Goal: Task Accomplishment & Management: Use online tool/utility

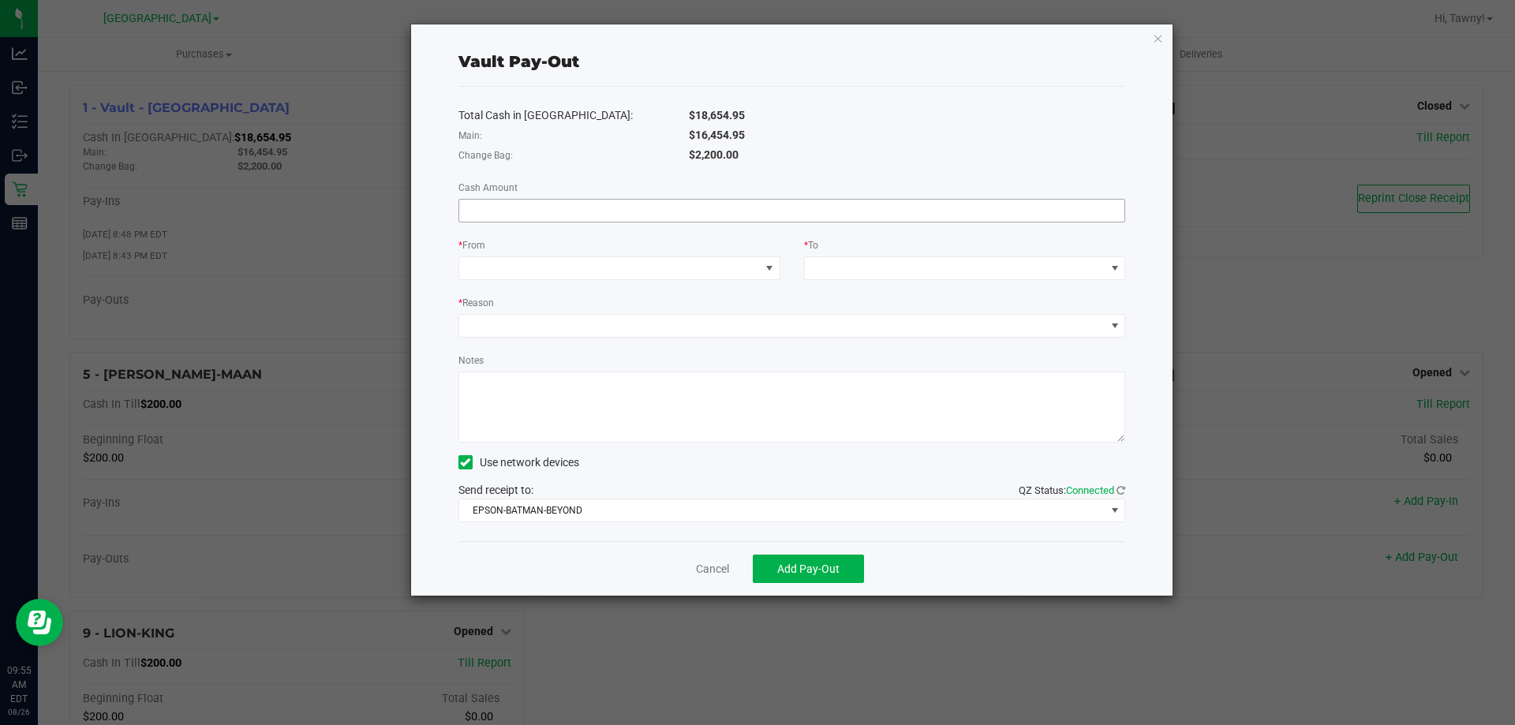
click at [671, 207] on input at bounding box center [792, 211] width 666 height 22
click at [730, 260] on span at bounding box center [609, 268] width 301 height 22
type input "$16,454.95"
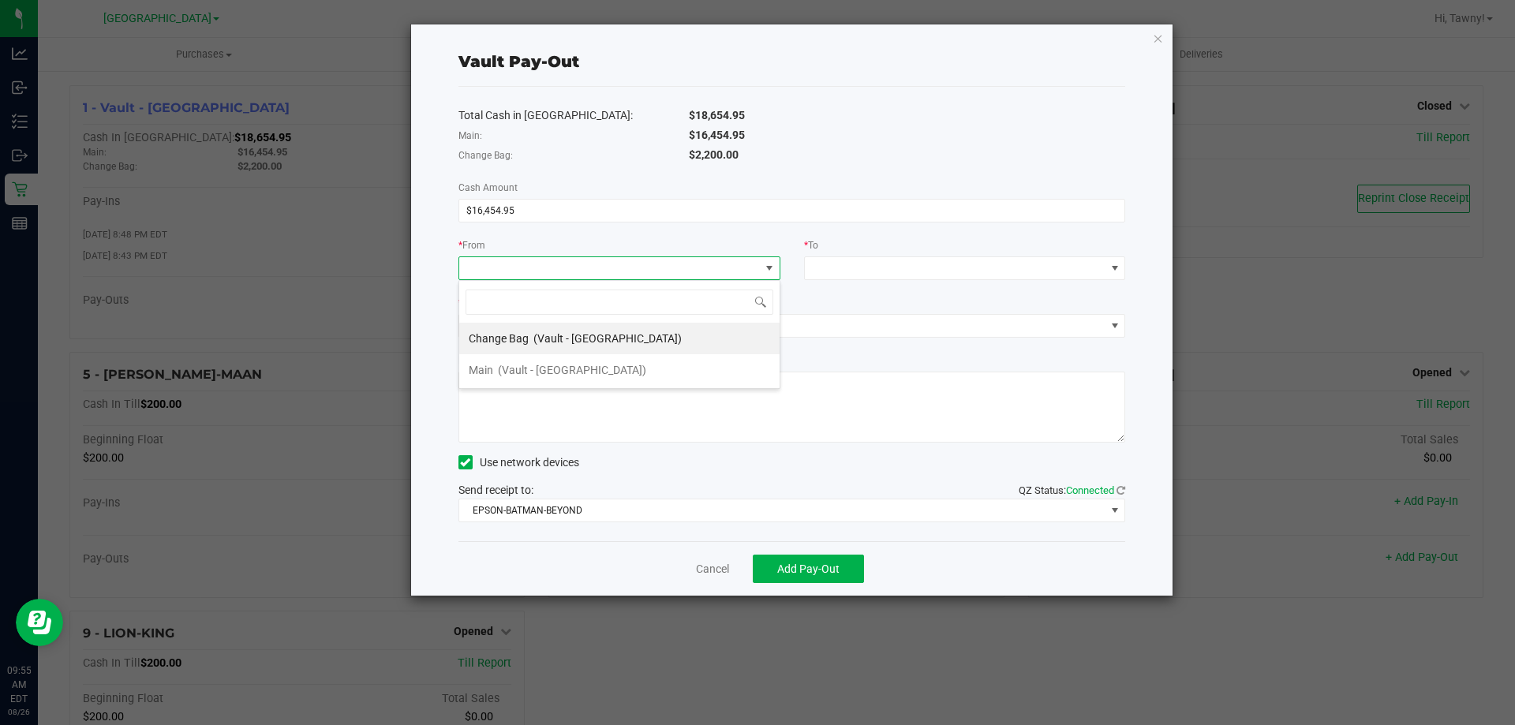
scroll to position [24, 322]
click at [570, 376] on span "(Vault - [GEOGRAPHIC_DATA])" at bounding box center [572, 370] width 148 height 13
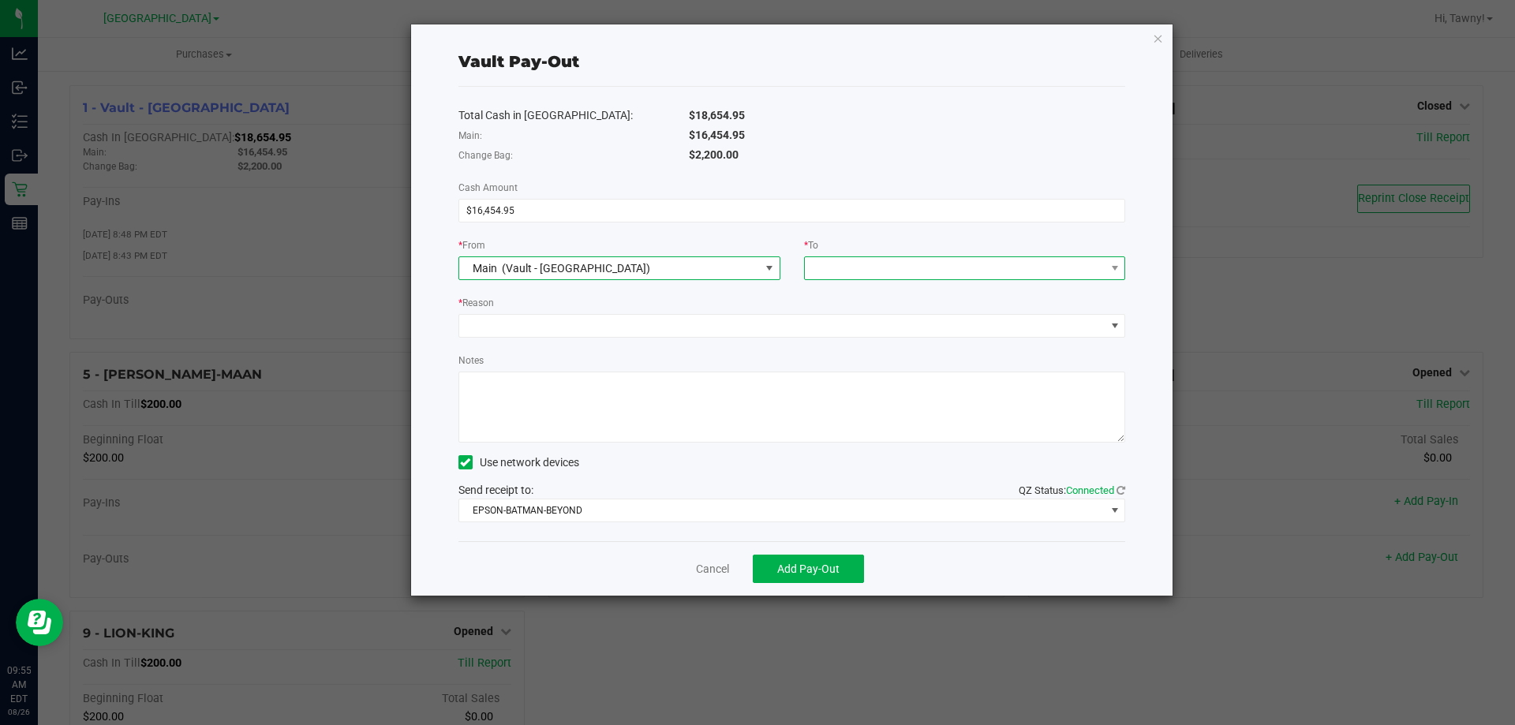
click at [902, 272] on span at bounding box center [955, 268] width 301 height 22
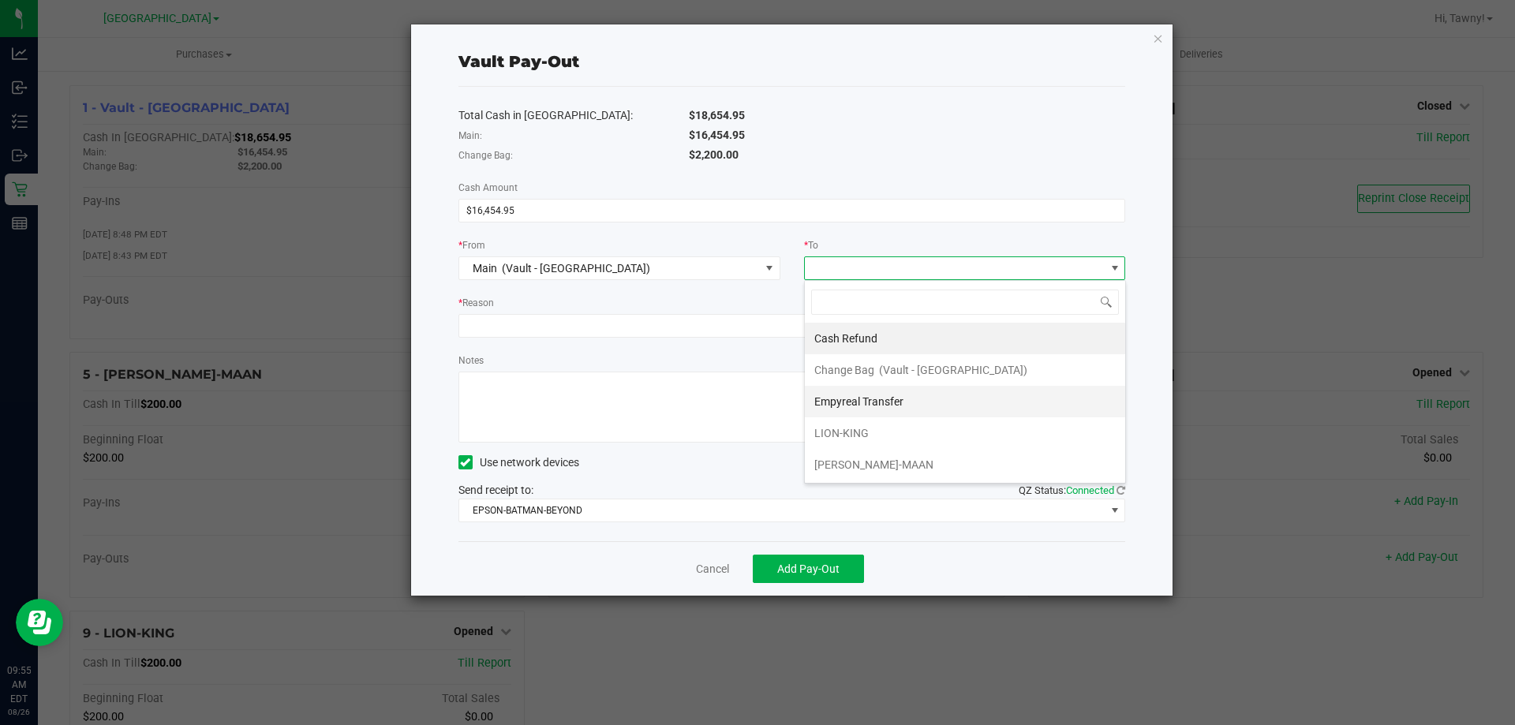
click at [866, 399] on span "Empyreal Transfer" at bounding box center [858, 401] width 89 height 13
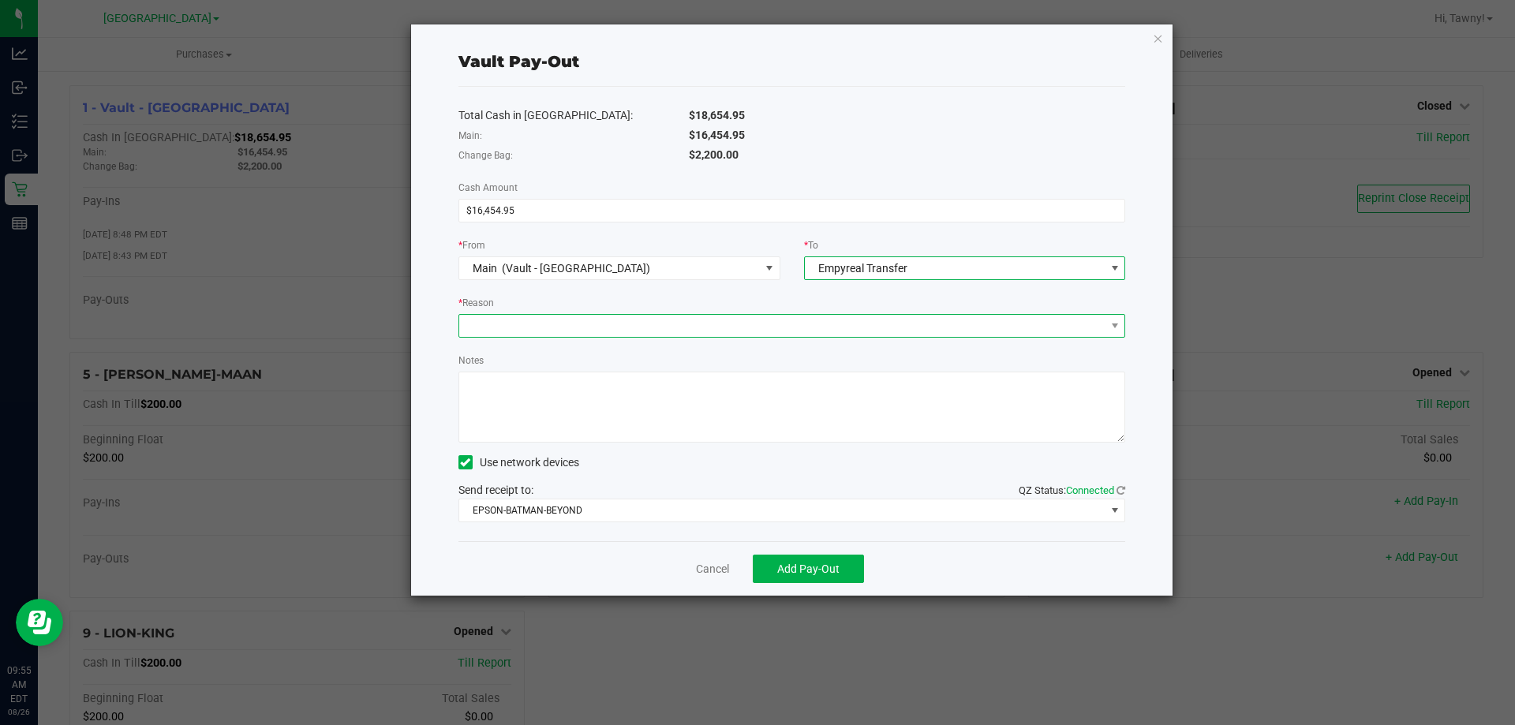
click at [642, 325] on span at bounding box center [782, 326] width 646 height 22
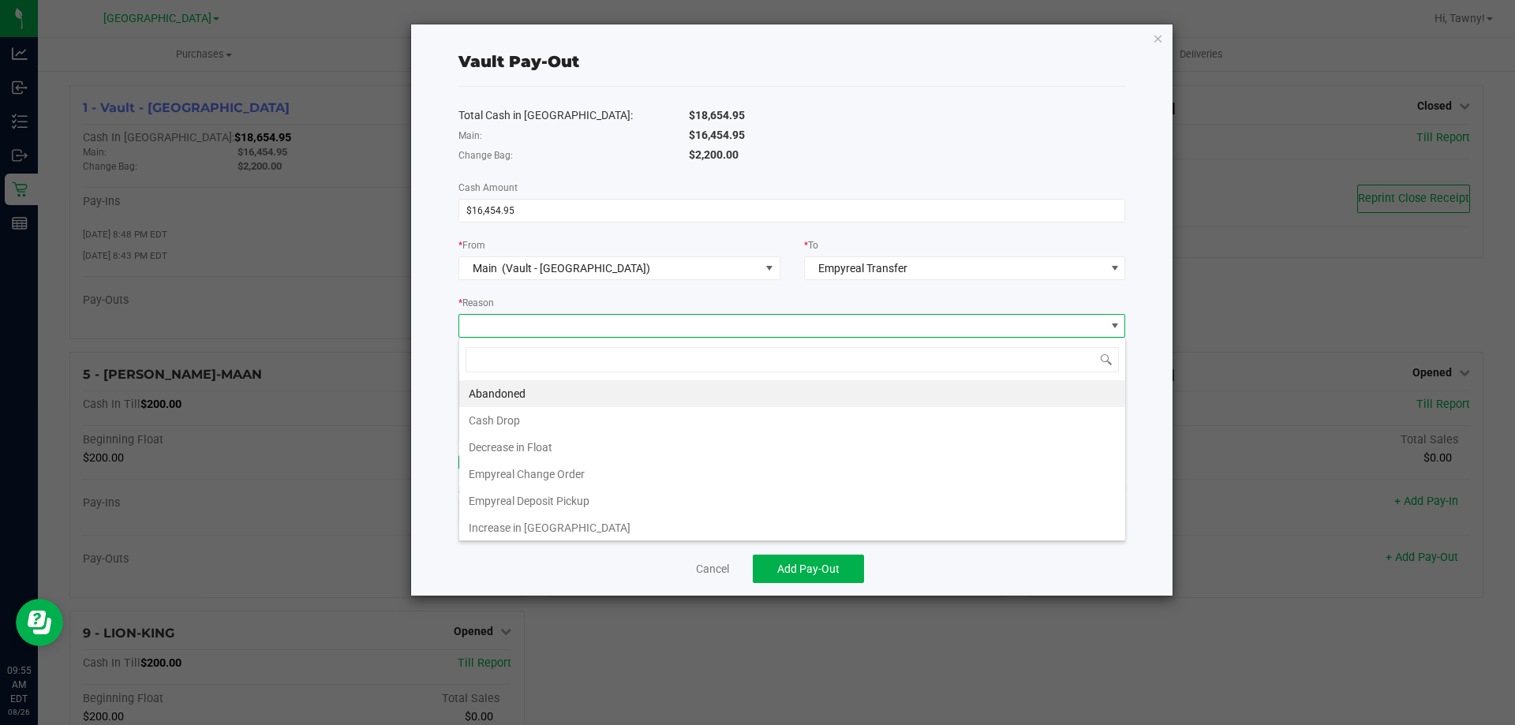
scroll to position [24, 667]
click at [593, 501] on li "Empyreal Deposit Pickup" at bounding box center [792, 501] width 666 height 27
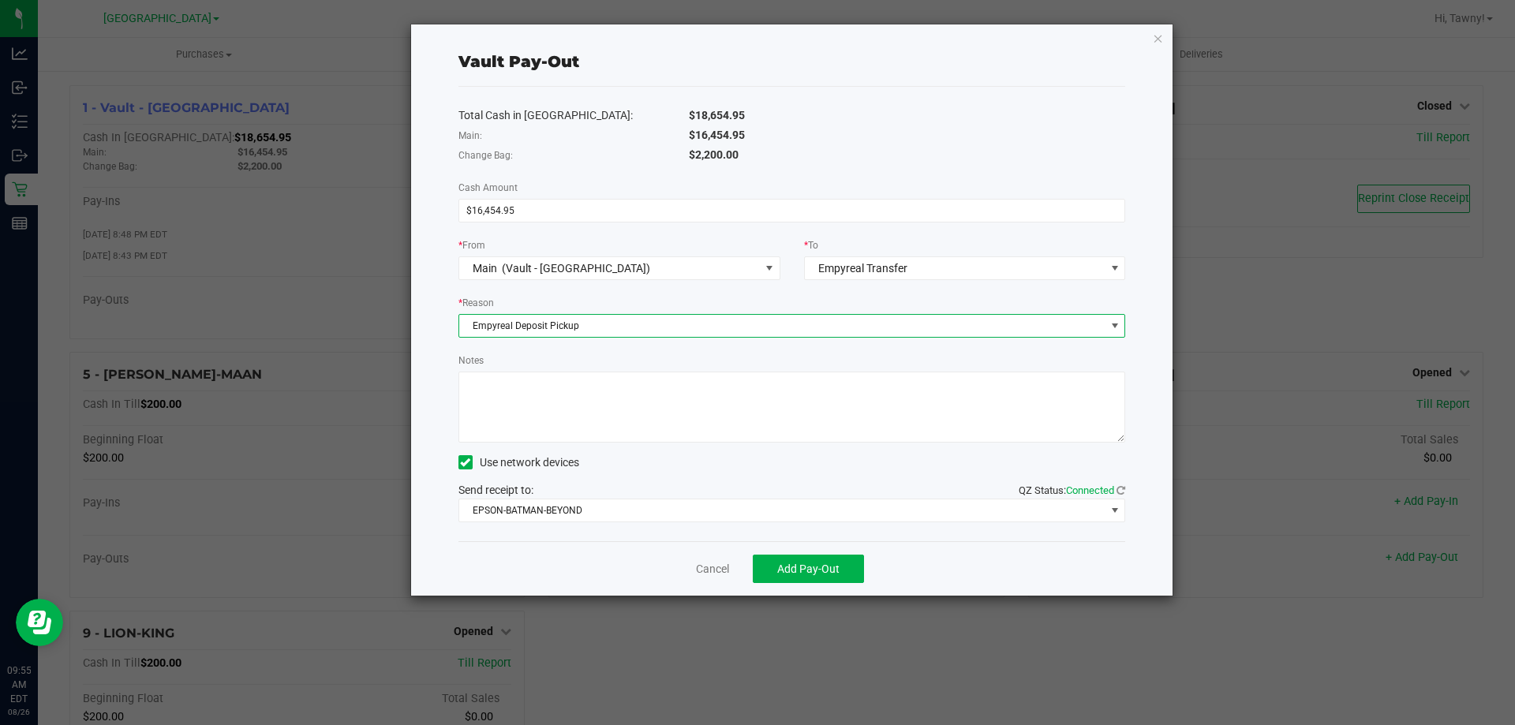
click at [613, 391] on textarea "Notes" at bounding box center [792, 407] width 668 height 71
type textarea "p"
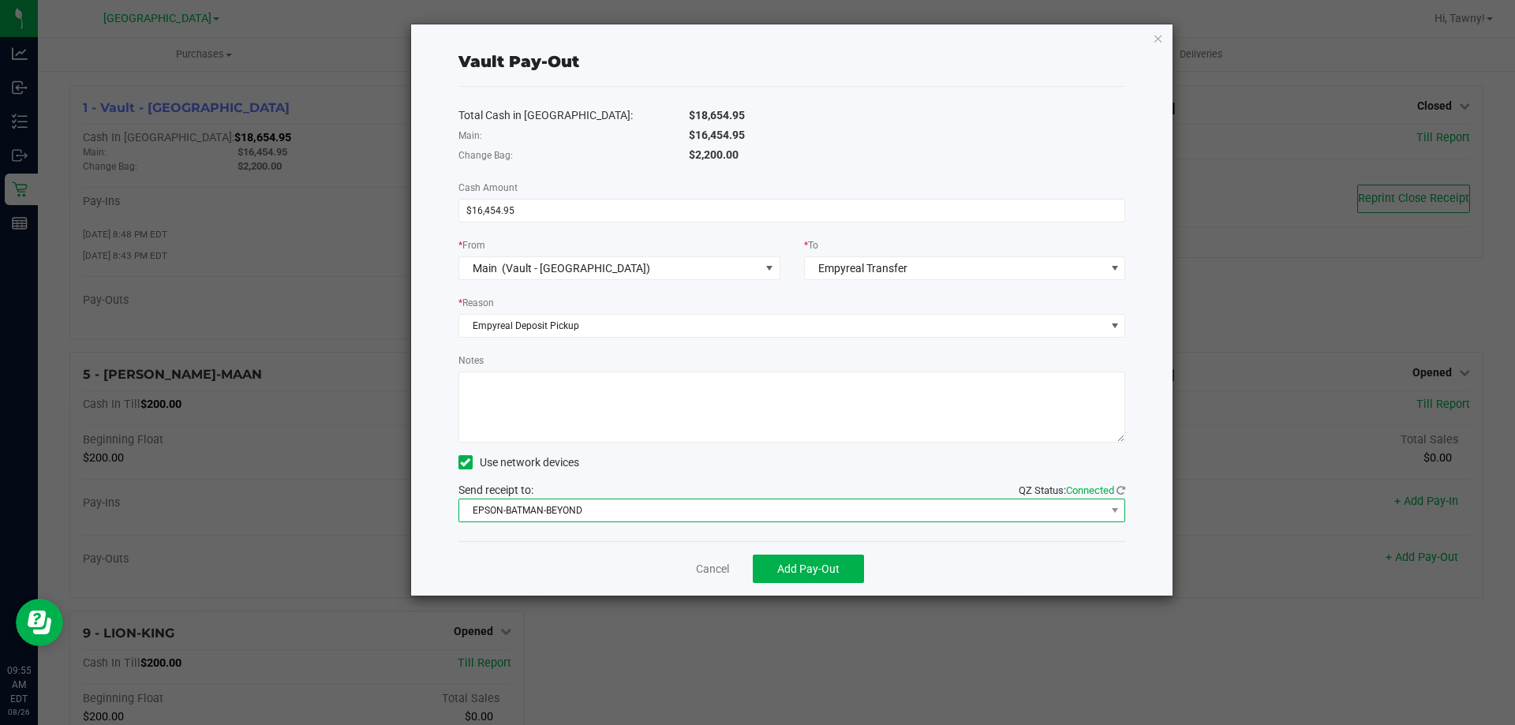
click at [610, 512] on span "EPSON-BATMAN-BEYOND" at bounding box center [782, 511] width 646 height 22
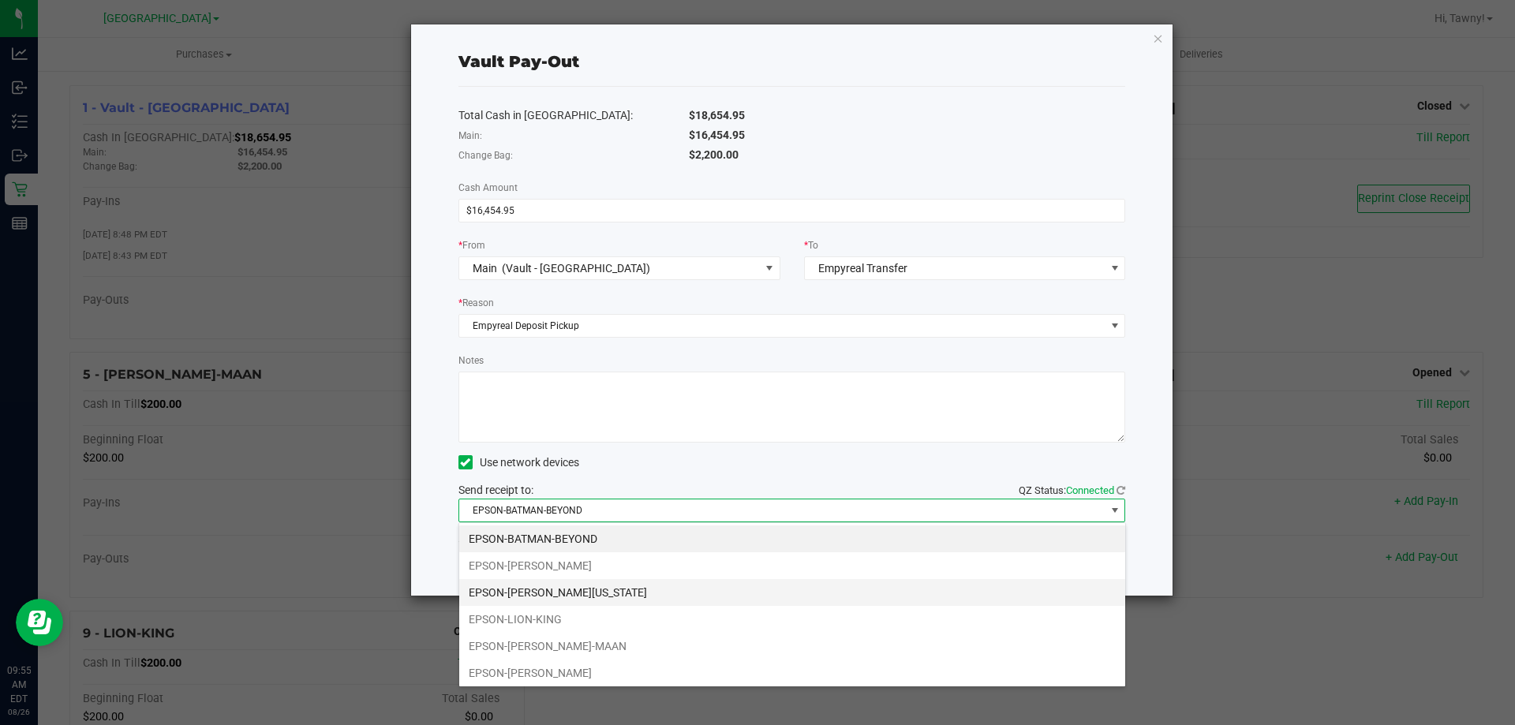
click at [592, 589] on li "EPSON-[PERSON_NAME][US_STATE]" at bounding box center [792, 592] width 666 height 27
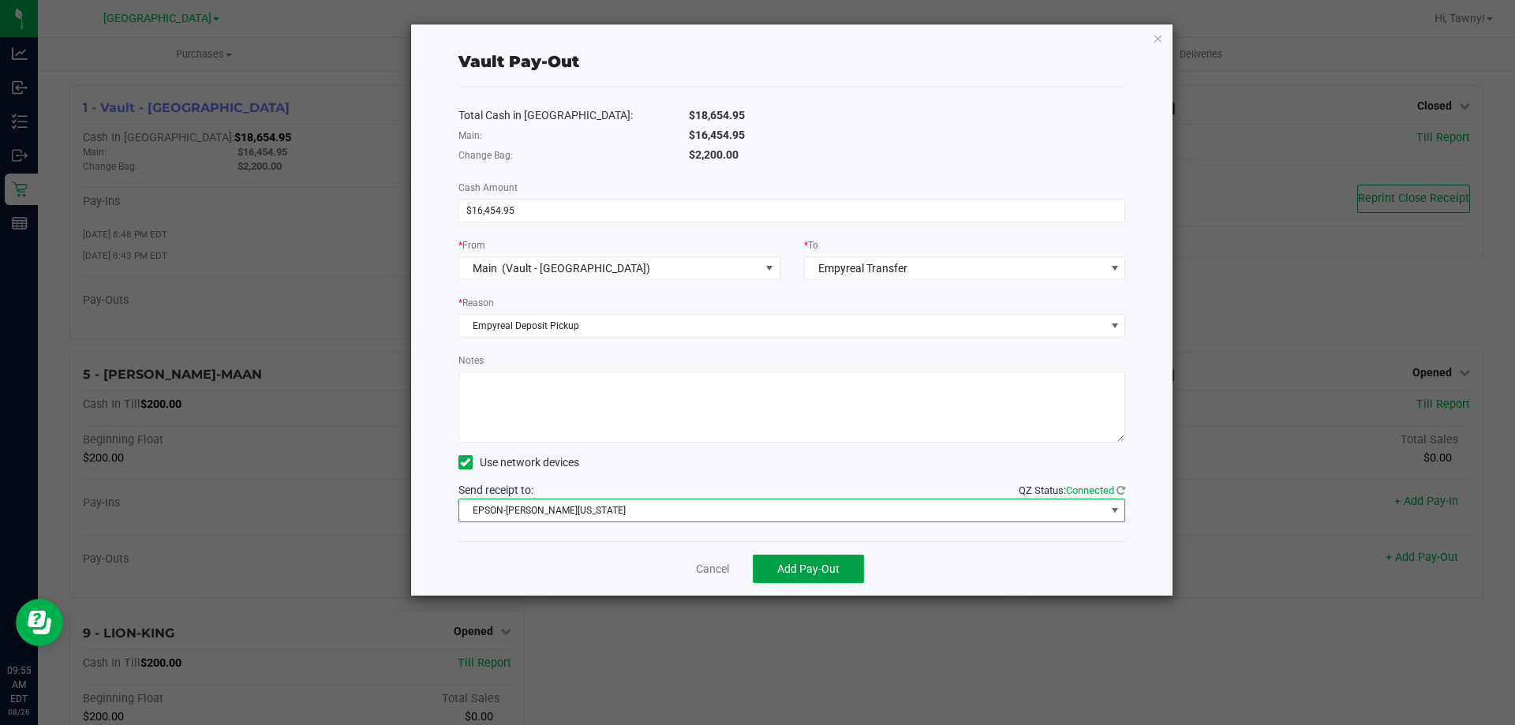
click at [805, 580] on button "Add Pay-Out" at bounding box center [808, 569] width 111 height 28
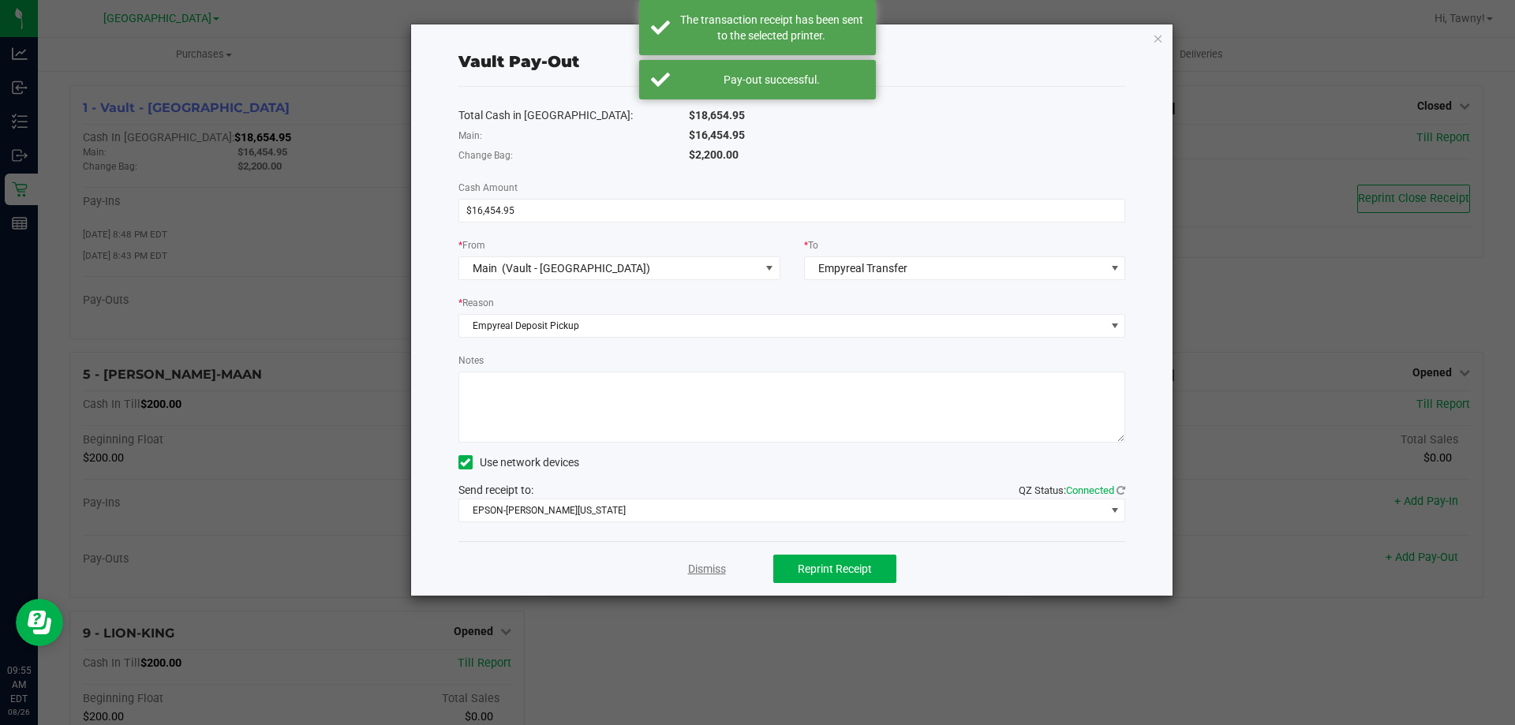
click at [707, 570] on link "Dismiss" at bounding box center [707, 569] width 38 height 17
